Goal: Information Seeking & Learning: Find specific fact

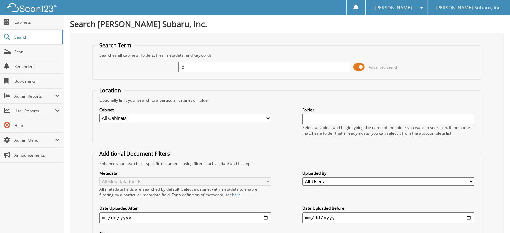
type input "j"
type input "tractor supply"
click at [351, 65] on div "tractor supply Advanced Search" at bounding box center [287, 67] width 382 height 18
click at [360, 67] on span at bounding box center [358, 67] width 11 height 10
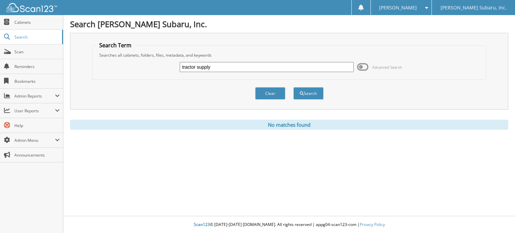
drag, startPoint x: 217, startPoint y: 67, endPoint x: 125, endPoint y: 64, distance: 92.2
click at [130, 64] on div "tractor supply Advanced Search" at bounding box center [289, 67] width 386 height 18
type input "jeep"
click at [293, 87] on button "Search" at bounding box center [308, 93] width 30 height 12
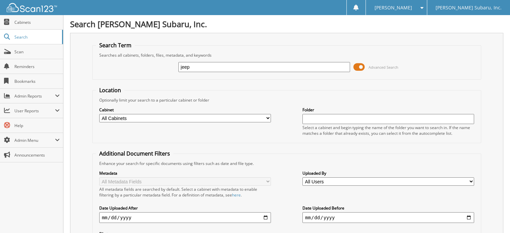
click at [360, 67] on span at bounding box center [358, 67] width 11 height 10
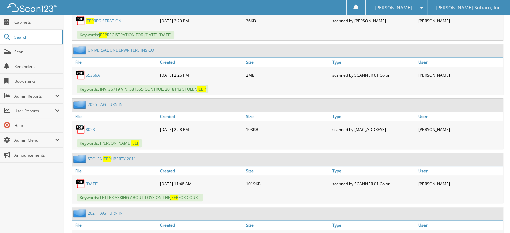
scroll to position [101, 0]
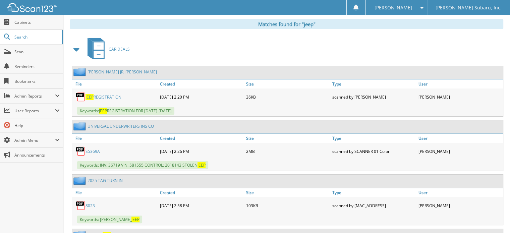
click at [75, 46] on span at bounding box center [76, 49] width 9 height 12
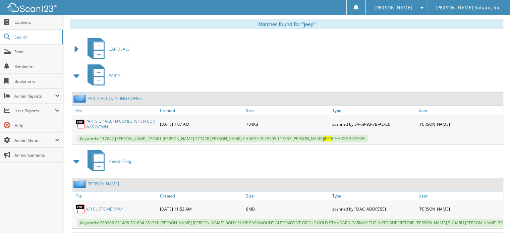
click at [78, 72] on span at bounding box center [76, 76] width 9 height 12
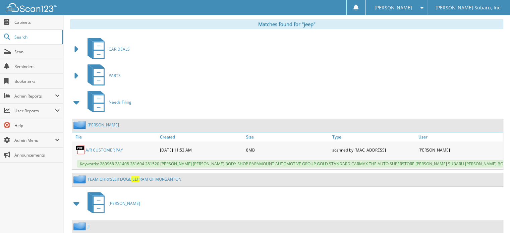
click at [75, 100] on span at bounding box center [76, 102] width 9 height 12
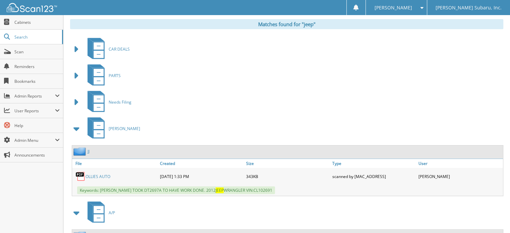
click at [76, 128] on span at bounding box center [76, 129] width 9 height 12
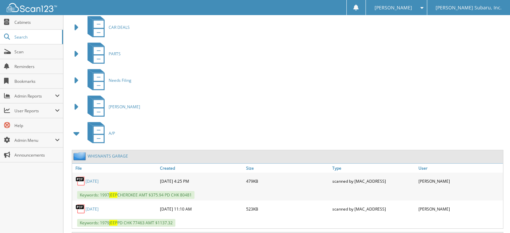
scroll to position [168, 0]
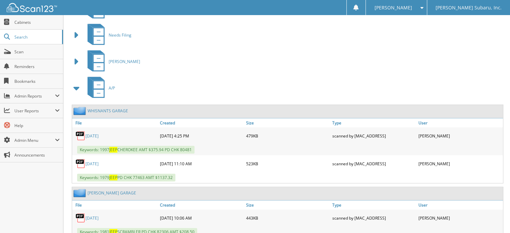
click at [75, 87] on span at bounding box center [76, 88] width 9 height 12
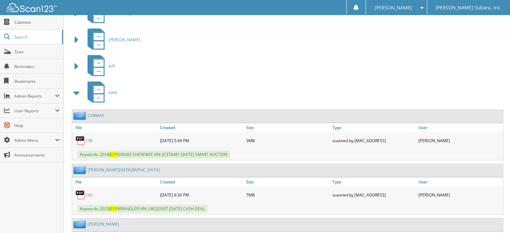
scroll to position [201, 0]
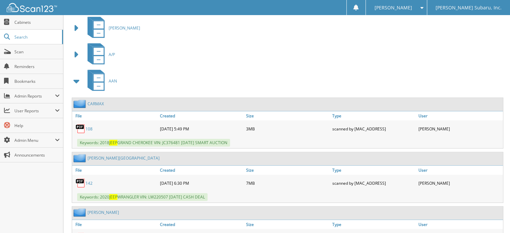
click at [79, 79] on span at bounding box center [76, 81] width 9 height 12
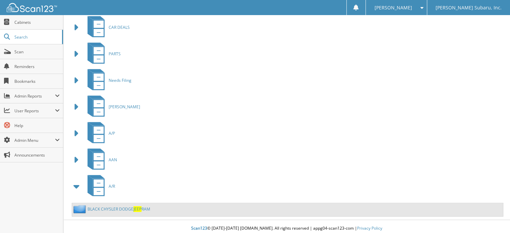
click at [78, 185] on span at bounding box center [76, 186] width 9 height 12
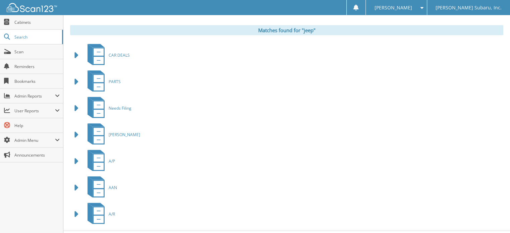
scroll to position [106, 0]
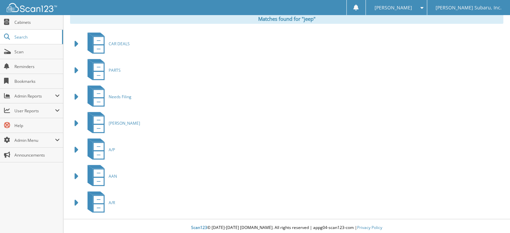
click at [77, 172] on span at bounding box center [76, 176] width 9 height 12
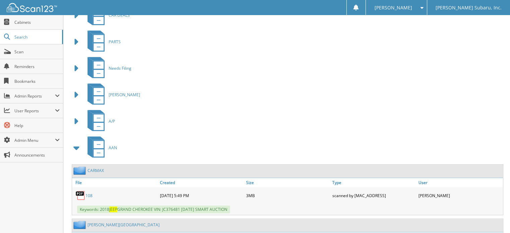
click at [76, 148] on span at bounding box center [76, 148] width 9 height 12
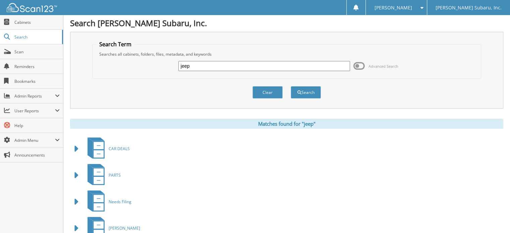
scroll to position [0, 0]
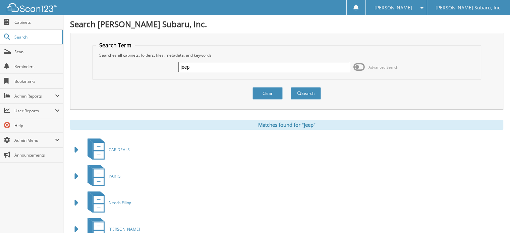
click at [188, 69] on input "jeep" at bounding box center [264, 67] width 172 height 10
type input "lgl"
click at [17, 21] on span "Cabinets" at bounding box center [36, 22] width 45 height 6
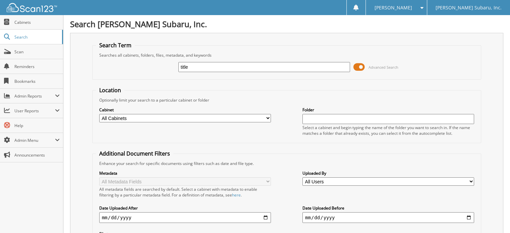
type input "title"
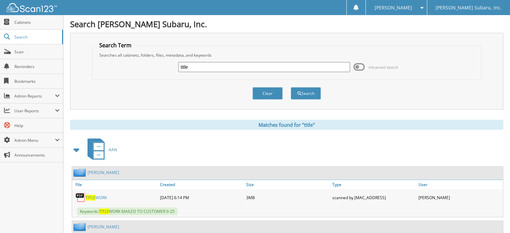
click at [76, 151] on span at bounding box center [76, 150] width 9 height 12
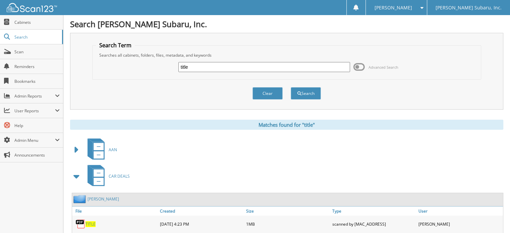
click at [75, 175] on span at bounding box center [76, 176] width 9 height 12
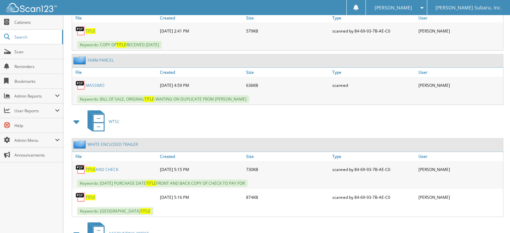
scroll to position [335, 0]
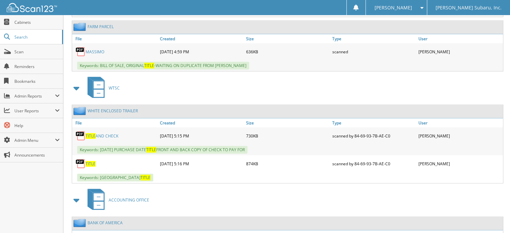
click at [88, 161] on span "TITLE" at bounding box center [90, 164] width 10 height 6
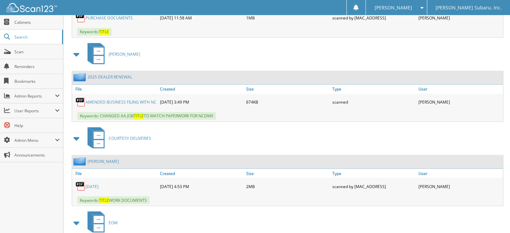
scroll to position [1150, 0]
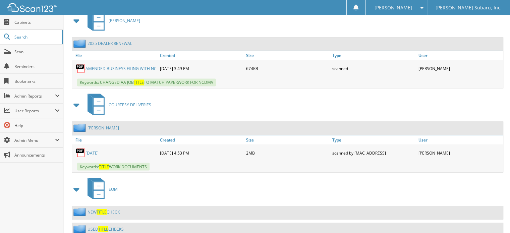
click at [74, 183] on span at bounding box center [76, 189] width 9 height 12
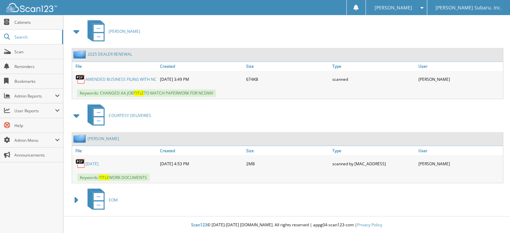
scroll to position [1117, 0]
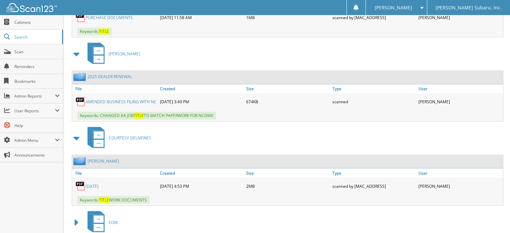
click at [75, 216] on span at bounding box center [76, 222] width 9 height 12
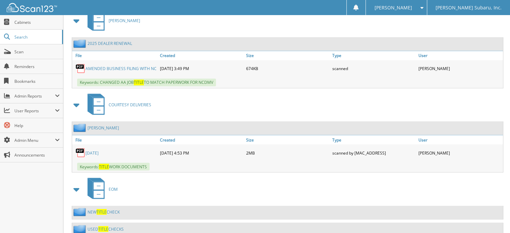
click at [115, 209] on link "NEW TITLE CHECK" at bounding box center [103, 212] width 32 height 6
